Goal: Information Seeking & Learning: Check status

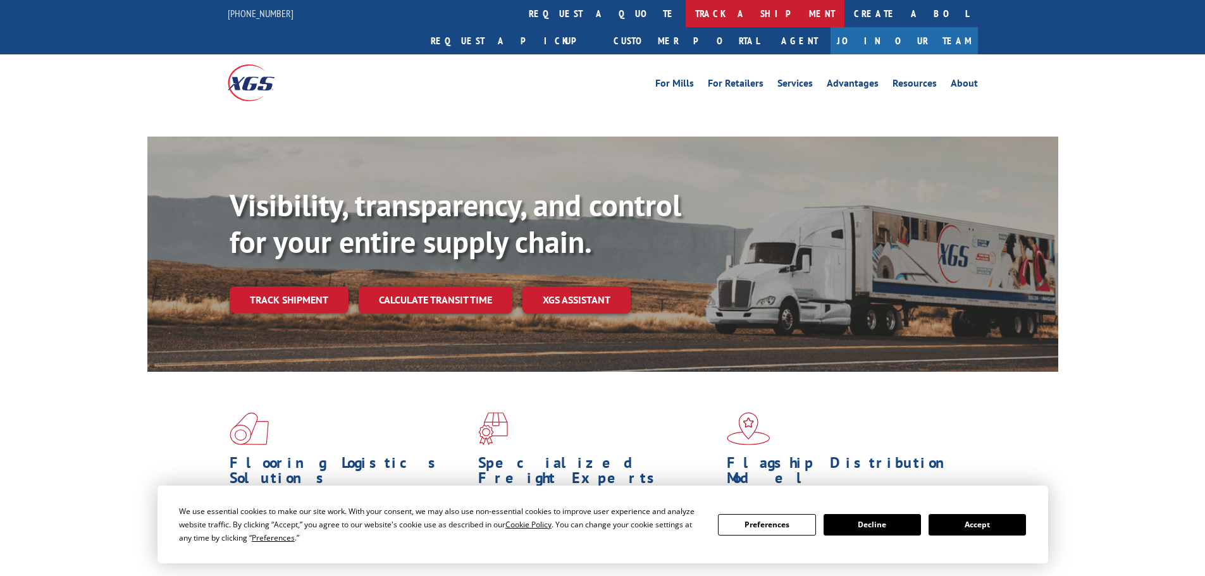
click at [686, 13] on link "track a shipment" at bounding box center [765, 13] width 159 height 27
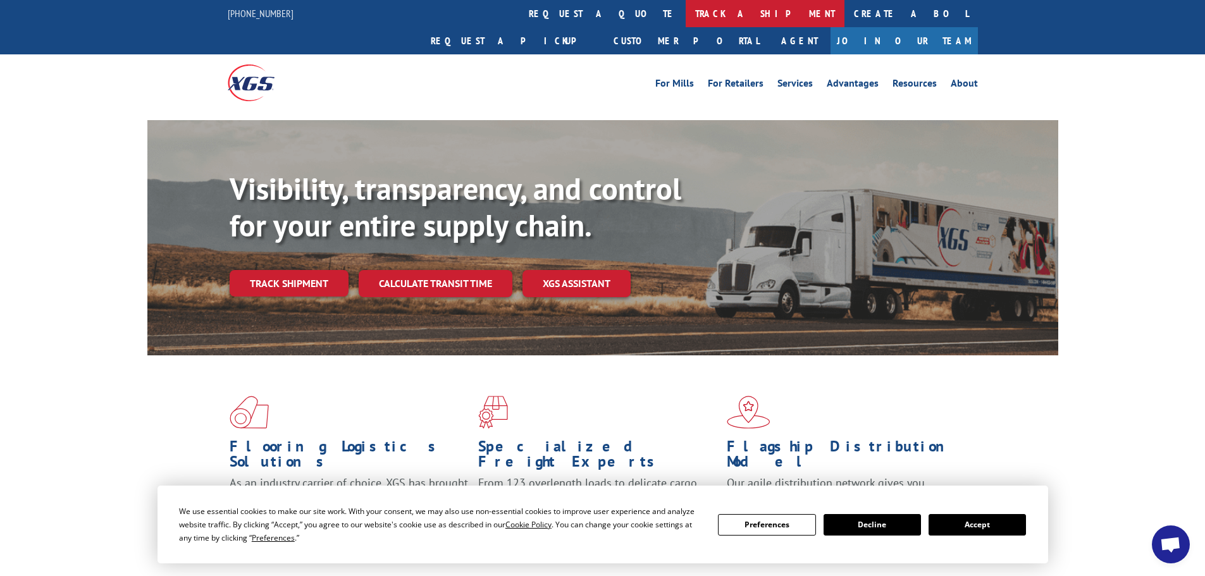
click at [686, 16] on link "track a shipment" at bounding box center [765, 13] width 159 height 27
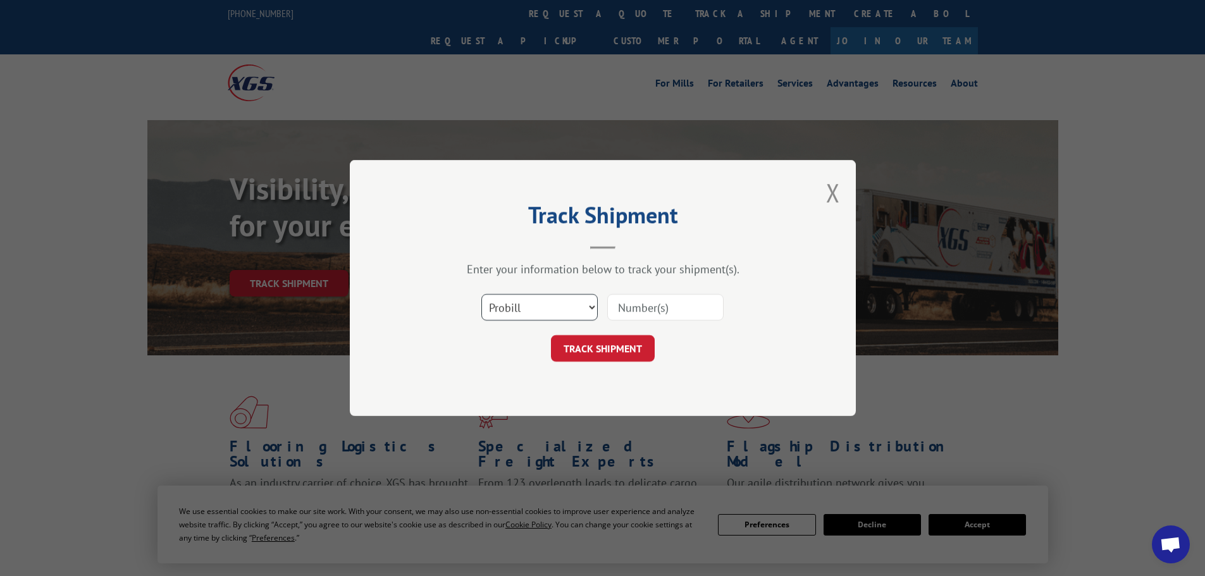
drag, startPoint x: 540, startPoint y: 305, endPoint x: 507, endPoint y: 309, distance: 33.2
click at [540, 306] on select "Select category... Probill BOL PO" at bounding box center [539, 307] width 116 height 27
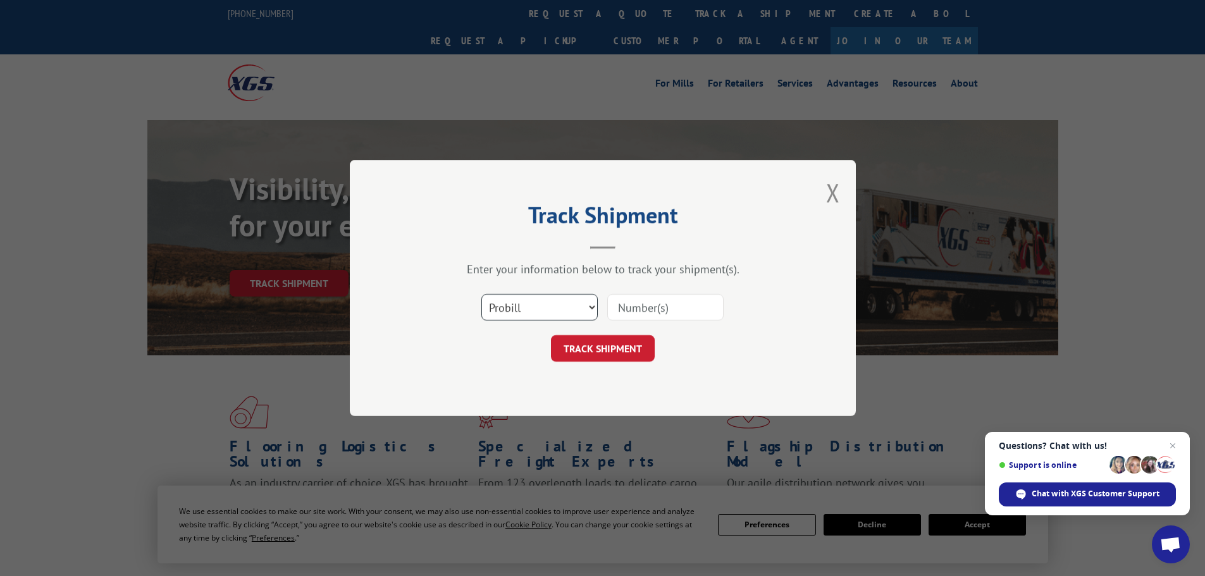
select select "bol"
click at [481, 294] on select "Select category... Probill BOL PO" at bounding box center [539, 307] width 116 height 27
click at [623, 307] on input at bounding box center [665, 307] width 116 height 27
paste input "5158059"
type input "5158059"
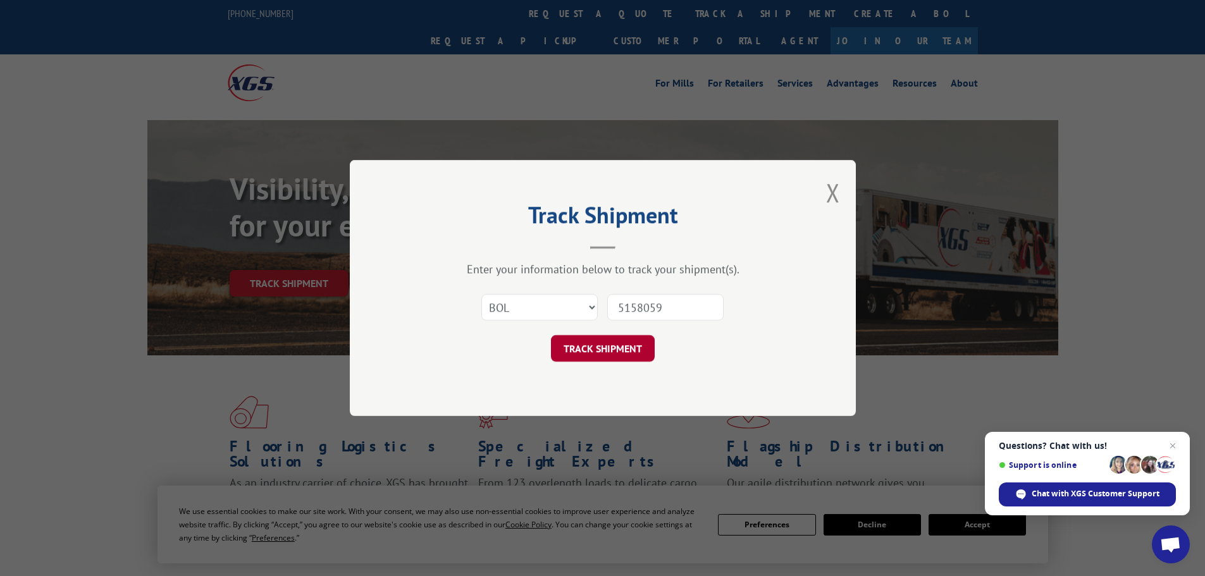
click at [602, 349] on button "TRACK SHIPMENT" at bounding box center [603, 348] width 104 height 27
